Goal: Task Accomplishment & Management: Use online tool/utility

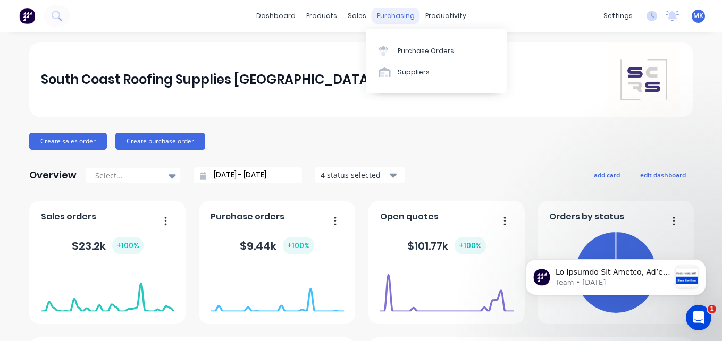
click at [395, 12] on div "purchasing" at bounding box center [396, 16] width 48 height 16
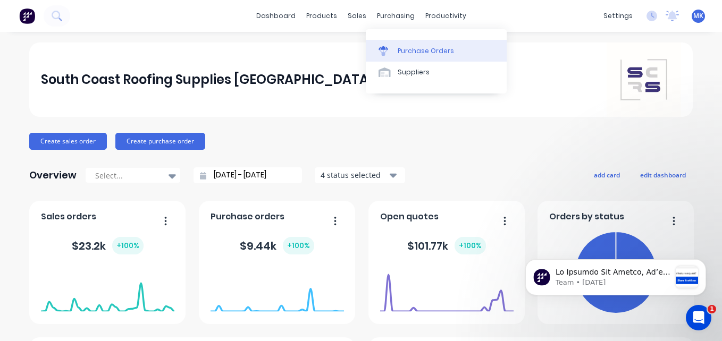
click at [404, 55] on div "Purchase Orders" at bounding box center [426, 51] width 56 height 10
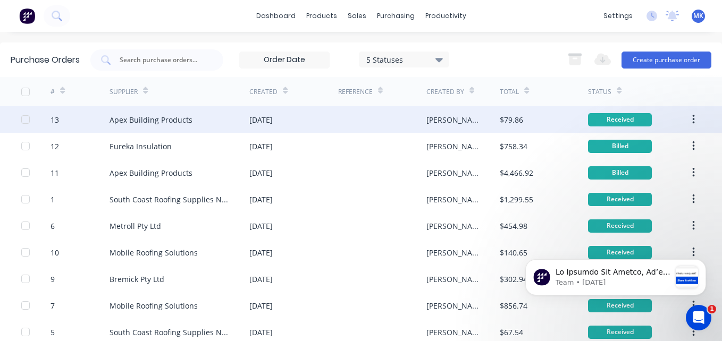
click at [168, 130] on div "Apex Building Products" at bounding box center [180, 119] width 140 height 27
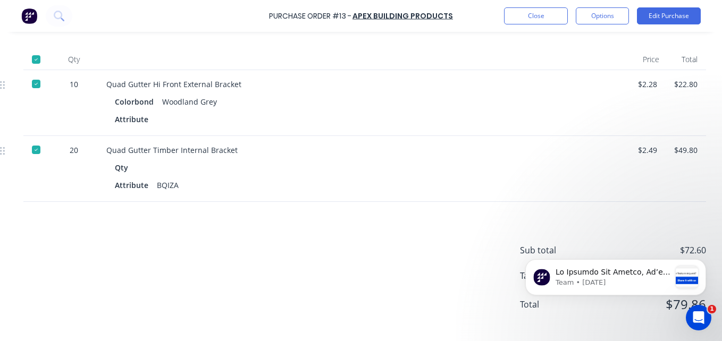
scroll to position [254, 160]
click at [597, 22] on button "Options" at bounding box center [602, 15] width 53 height 17
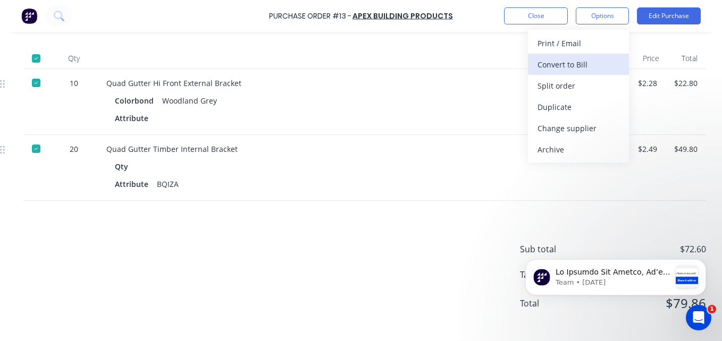
click at [596, 62] on div "Convert to Bill" at bounding box center [579, 64] width 82 height 15
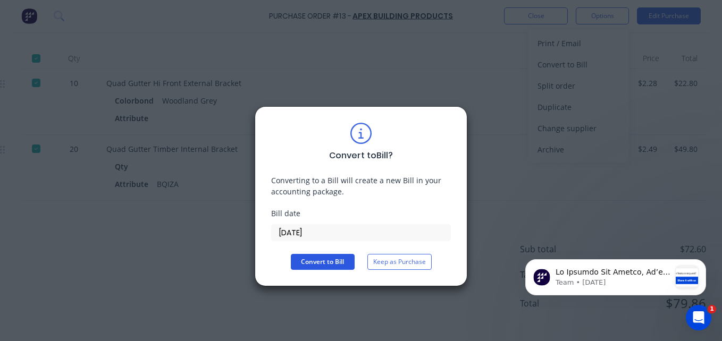
click at [325, 256] on button "Convert to Bill" at bounding box center [323, 262] width 64 height 16
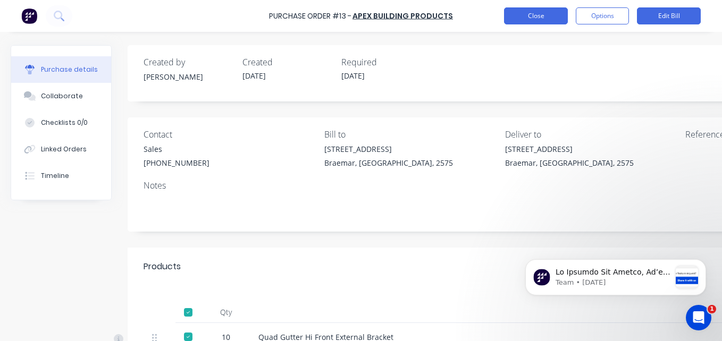
click at [529, 18] on button "Close" at bounding box center [536, 15] width 64 height 17
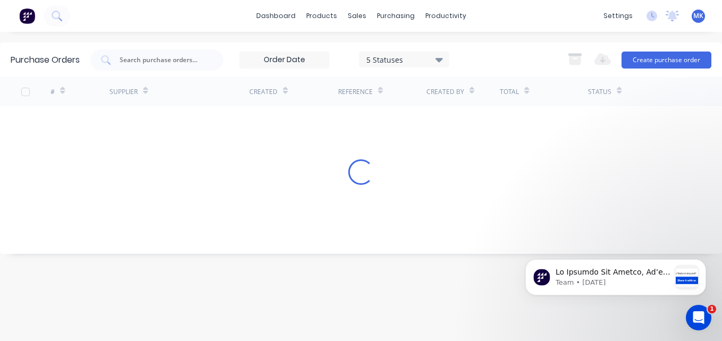
click at [701, 16] on span "MK" at bounding box center [699, 16] width 10 height 10
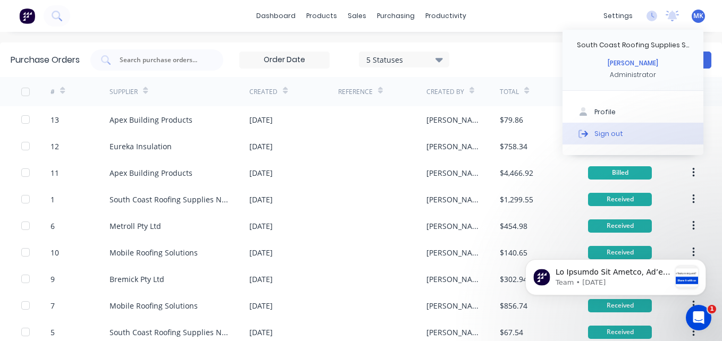
click at [620, 133] on button "Sign out" at bounding box center [633, 133] width 141 height 21
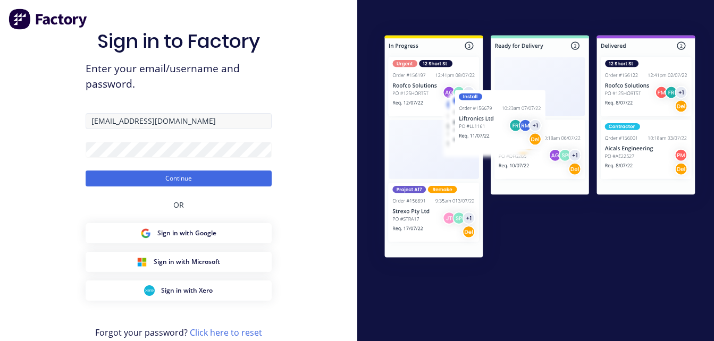
type input "[PERSON_NAME][EMAIL_ADDRESS][DOMAIN_NAME]"
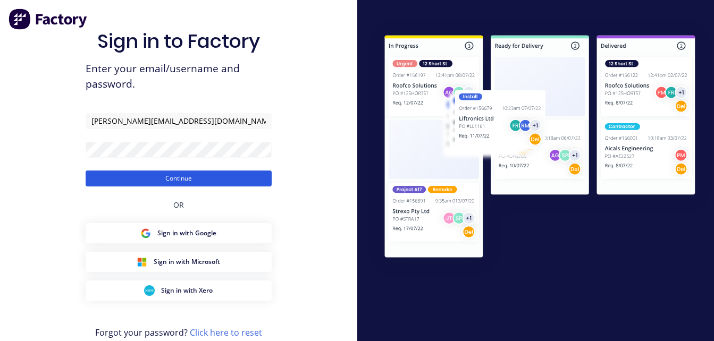
click at [157, 180] on button "Continue" at bounding box center [179, 179] width 186 height 16
